Goal: Task Accomplishment & Management: Manage account settings

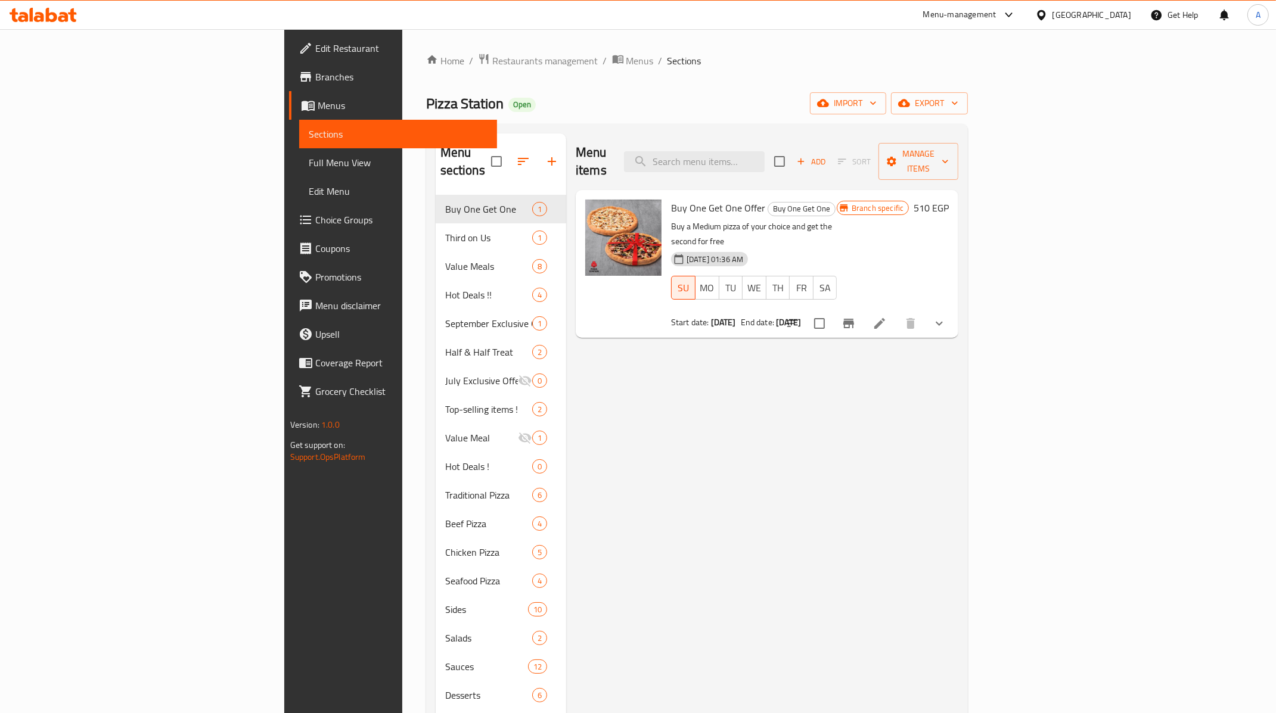
click at [1119, 26] on div "Egypt" at bounding box center [1083, 15] width 115 height 29
click at [1113, 14] on div "Egypt" at bounding box center [1092, 14] width 79 height 13
click at [975, 103] on div "[GEOGRAPHIC_DATA]" at bounding box center [1003, 94] width 98 height 27
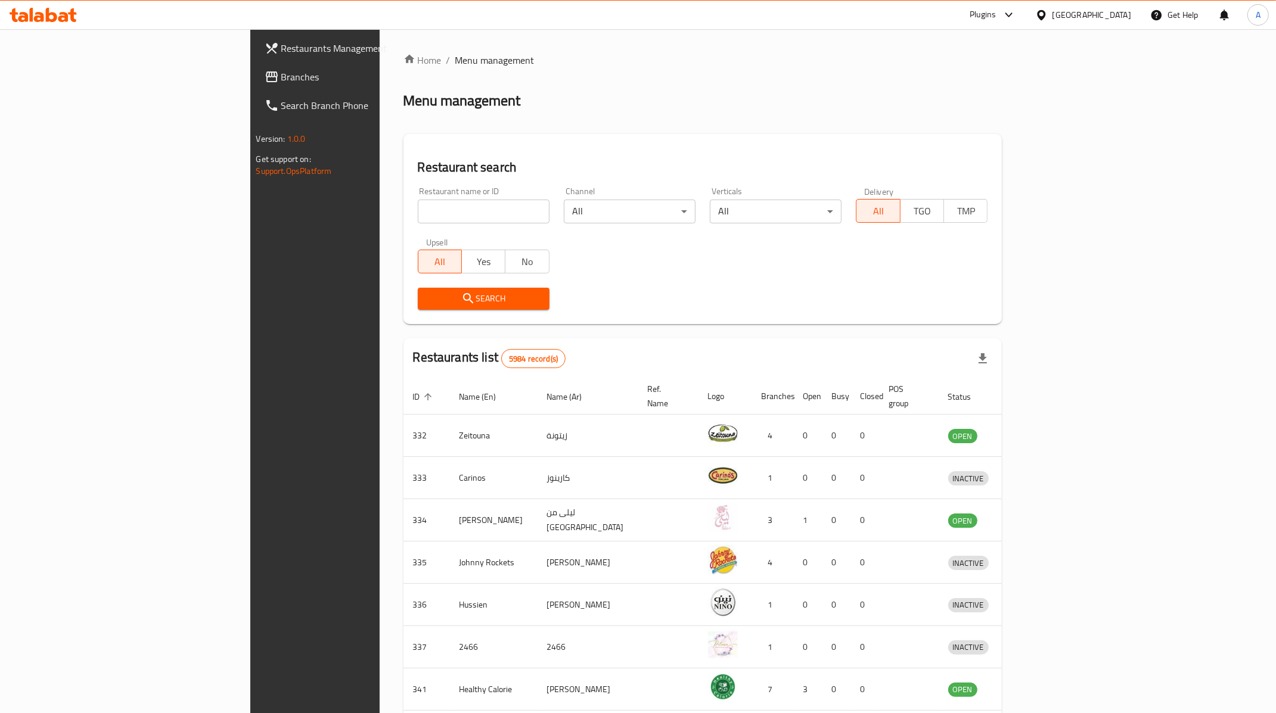
click at [418, 210] on input "search" at bounding box center [484, 212] width 132 height 24
paste input "633395"
type input "633395"
click button "Search" at bounding box center [484, 299] width 132 height 22
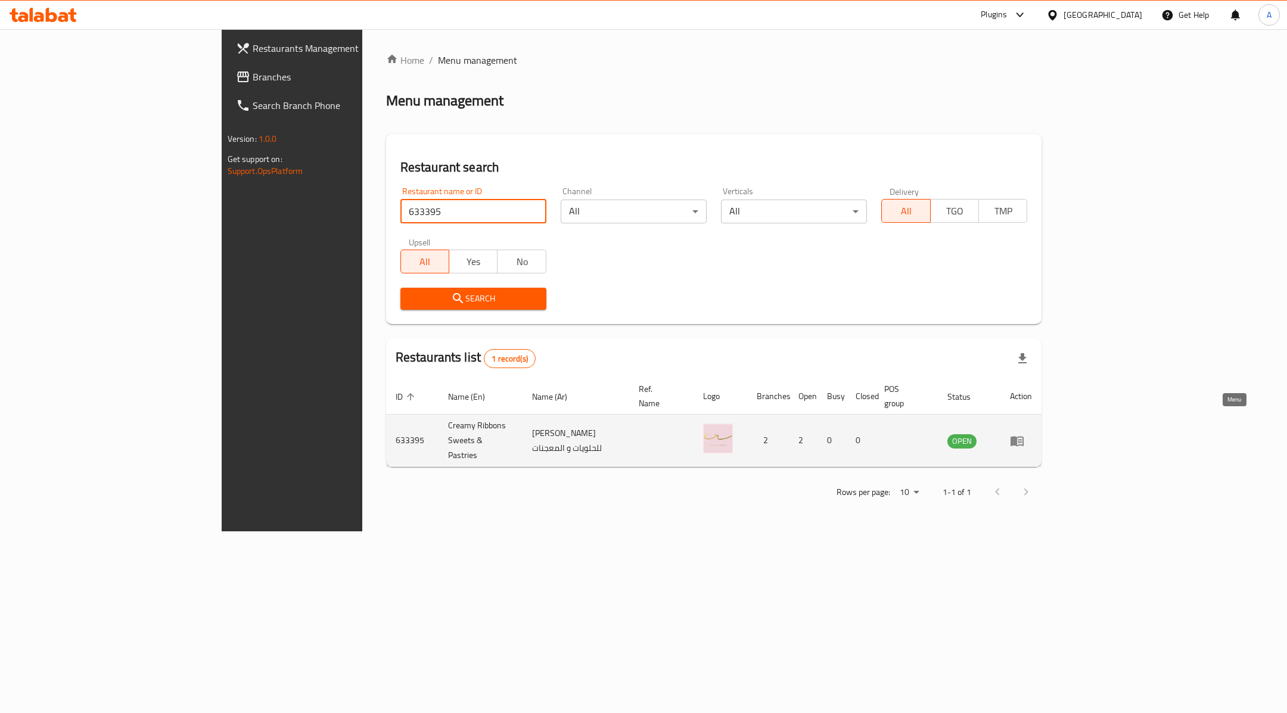
click at [1024, 436] on icon "enhanced table" at bounding box center [1017, 441] width 13 height 10
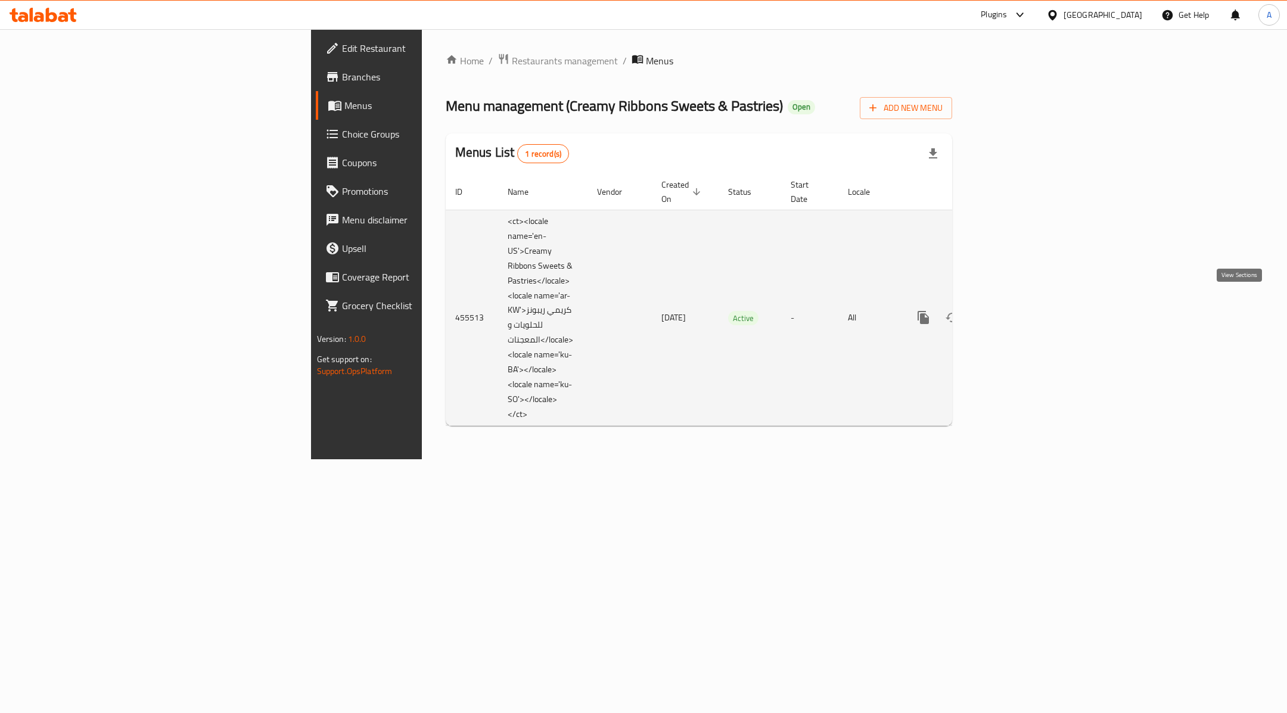
click at [1017, 311] on icon "enhanced table" at bounding box center [1010, 318] width 14 height 14
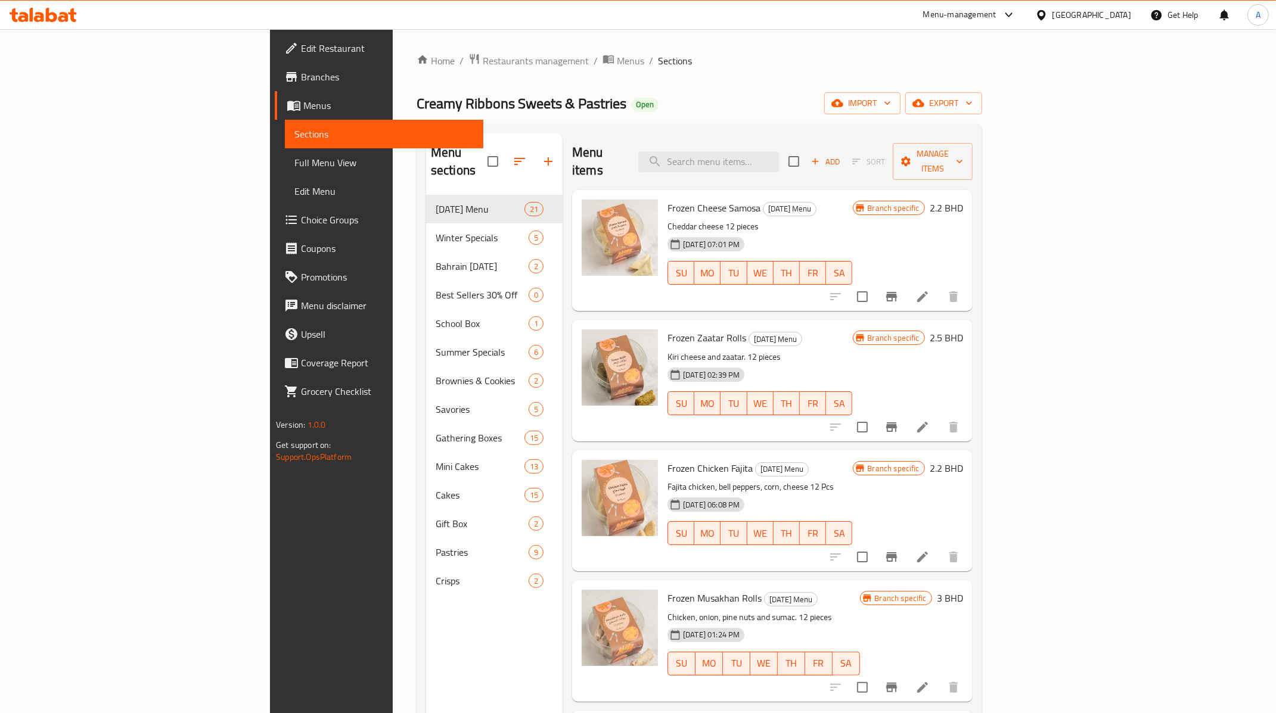
click at [487, 126] on div "Menu sections [DATE] Menu 21 Winter Specials 5 Bahrain [DATE] 2 Best Sellers 30…" at bounding box center [700, 490] width 566 height 733
